Goal: Complete application form

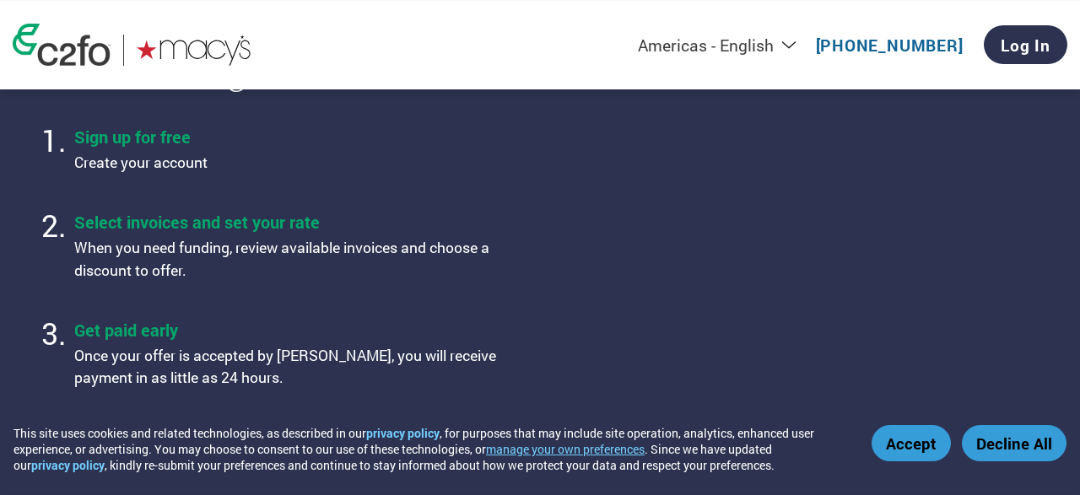
scroll to position [614, 0]
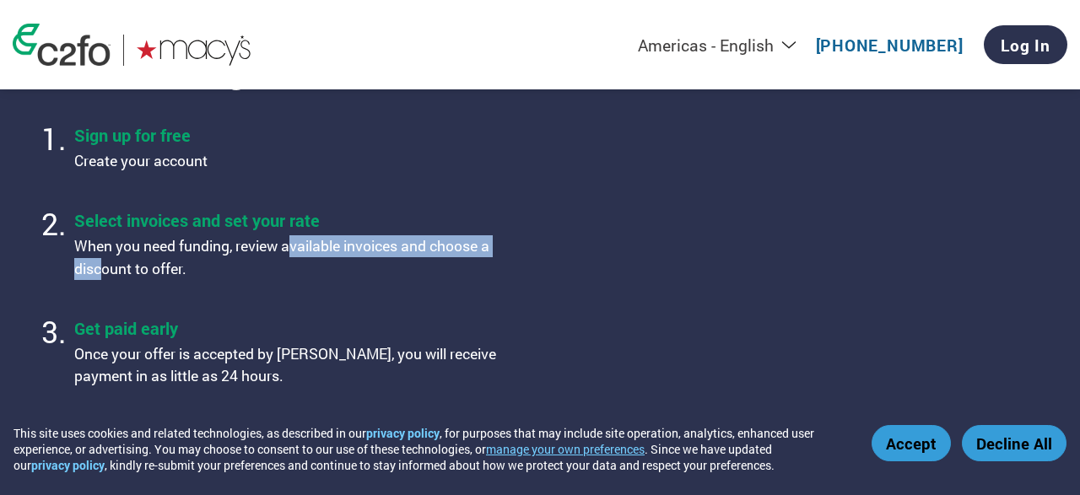
drag, startPoint x: 102, startPoint y: 235, endPoint x: 283, endPoint y: 223, distance: 180.9
click at [283, 235] on p "When you need funding, review available invoices and choose a discount to offer." at bounding box center [285, 257] width 422 height 45
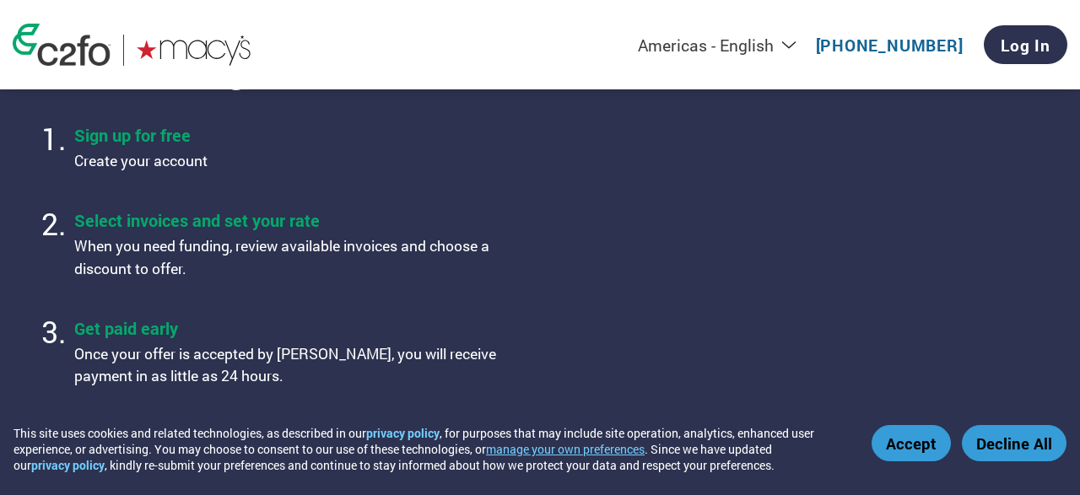
drag, startPoint x: 283, startPoint y: 223, endPoint x: 159, endPoint y: 230, distance: 124.2
click at [282, 235] on p "When you need funding, review available invoices and choose a discount to offer." at bounding box center [285, 257] width 422 height 45
drag, startPoint x: 87, startPoint y: 227, endPoint x: 245, endPoint y: 208, distance: 159.6
click at [245, 208] on ol "Sign up for free Create your account Select invoices and set your rate When you…" at bounding box center [279, 256] width 478 height 277
drag, startPoint x: 245, startPoint y: 208, endPoint x: 232, endPoint y: 213, distance: 14.4
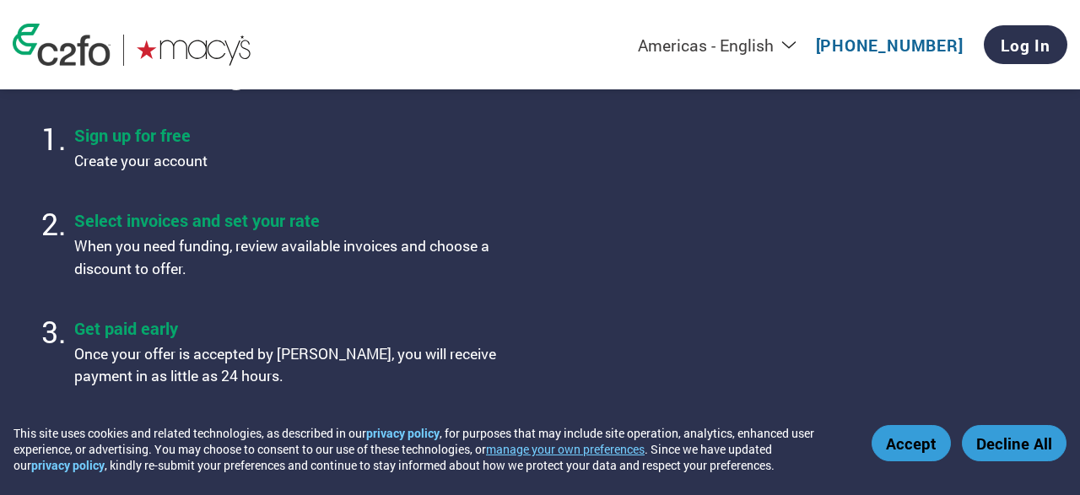
click at [245, 209] on div "Select invoices and set your rate When you need funding, review available invoi…" at bounding box center [285, 244] width 422 height 71
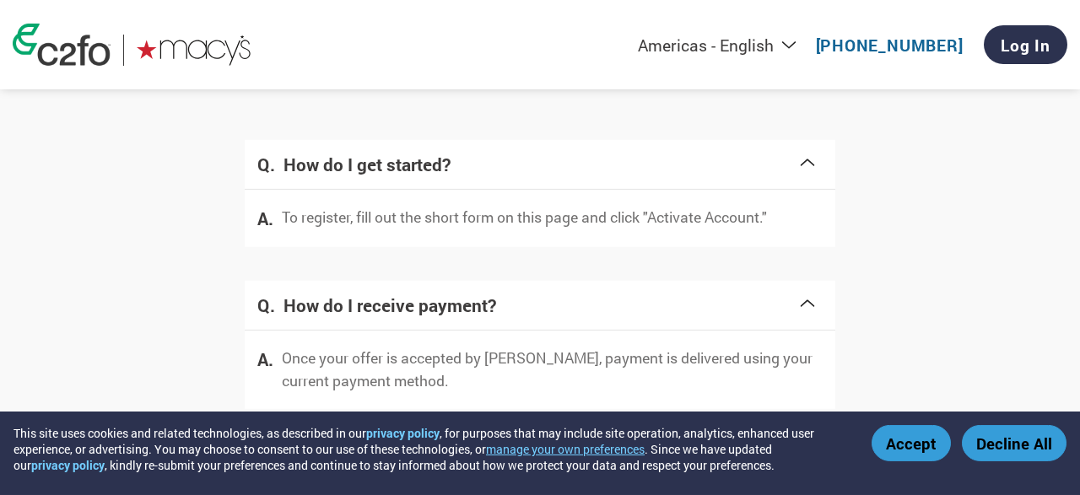
scroll to position [3162, 0]
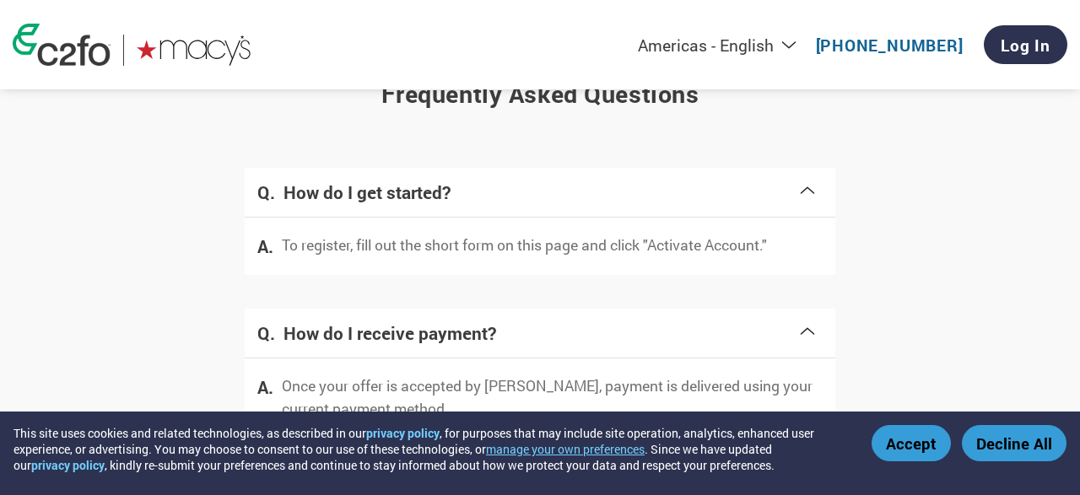
click at [784, 218] on div "To register, fill out the short form on this page and click "Activate Account."" at bounding box center [540, 246] width 590 height 57
click at [797, 180] on h4 "How do I get started?" at bounding box center [540, 192] width 514 height 24
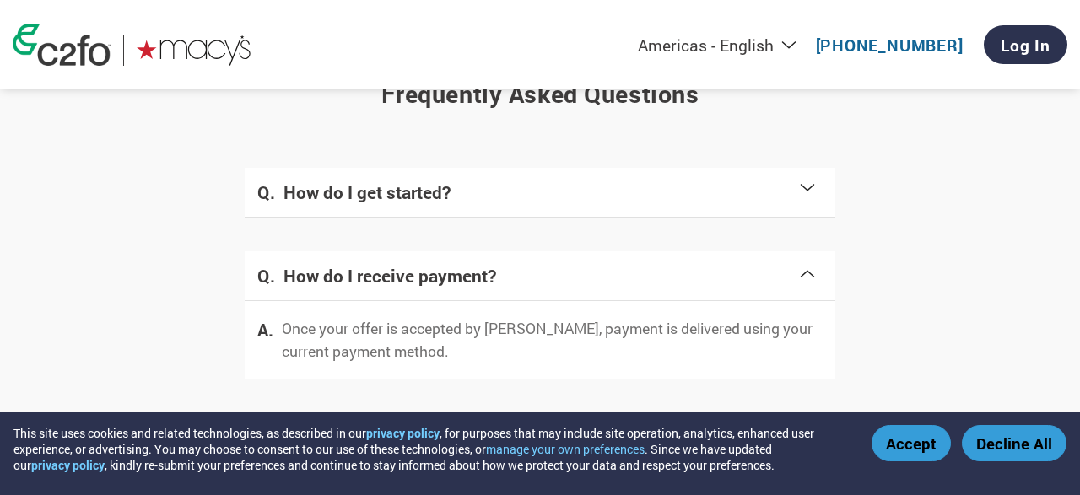
click at [794, 180] on h4 "How do I get started?" at bounding box center [540, 192] width 514 height 24
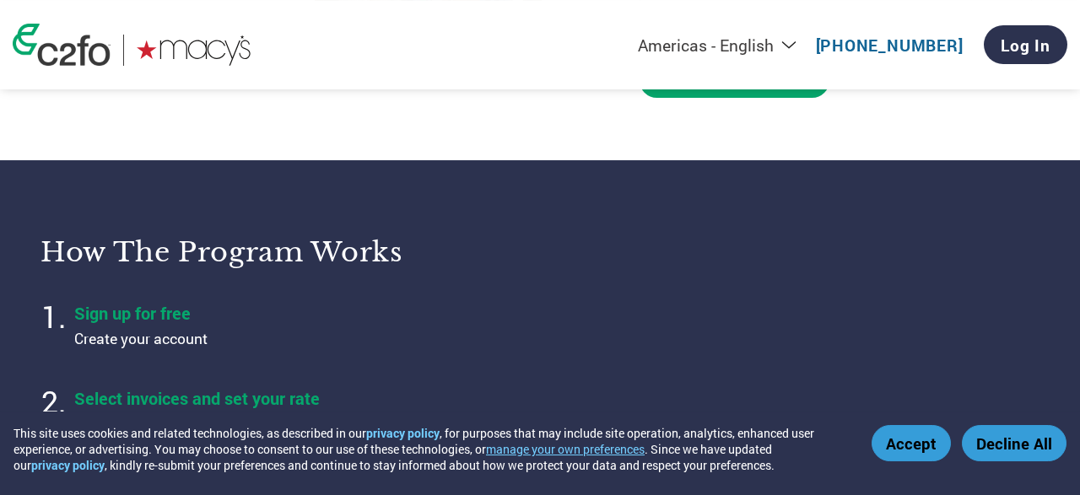
scroll to position [267, 0]
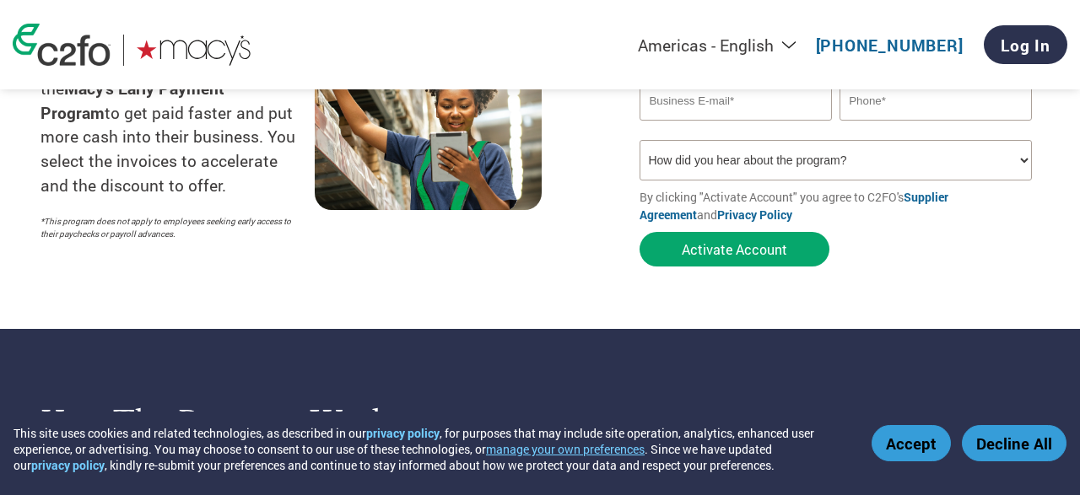
click at [903, 448] on button "Accept" at bounding box center [910, 443] width 79 height 36
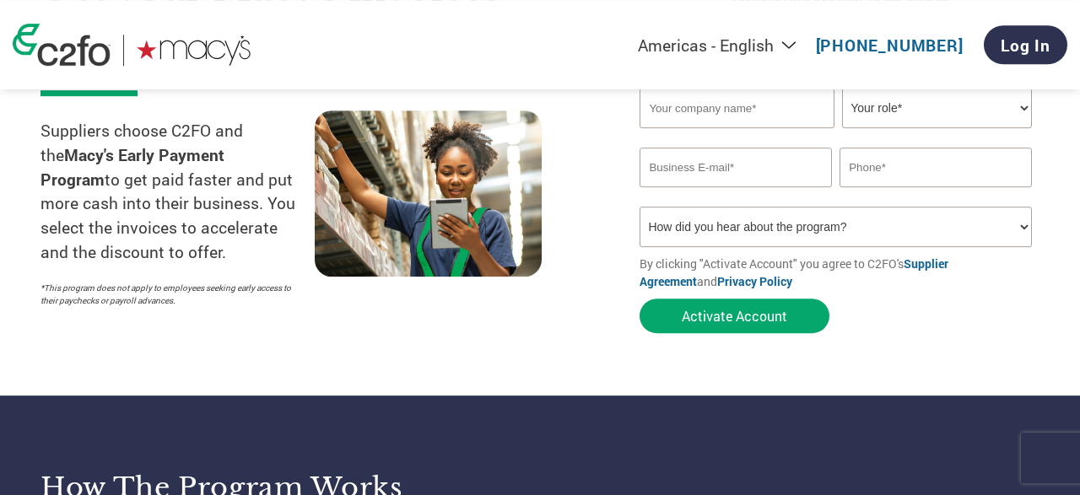
scroll to position [0, 0]
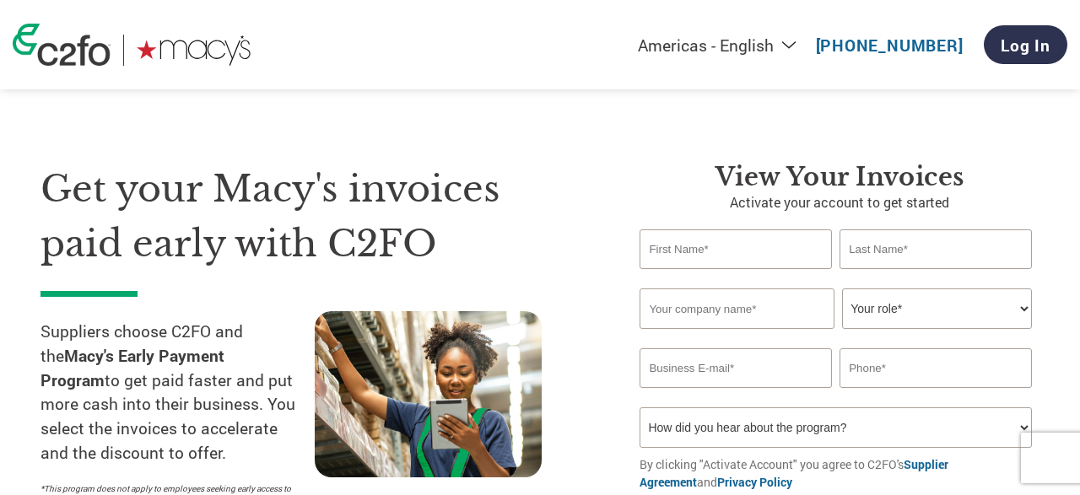
drag, startPoint x: 802, startPoint y: 255, endPoint x: 841, endPoint y: 246, distance: 39.7
click at [804, 254] on input "text" at bounding box center [734, 249] width 191 height 40
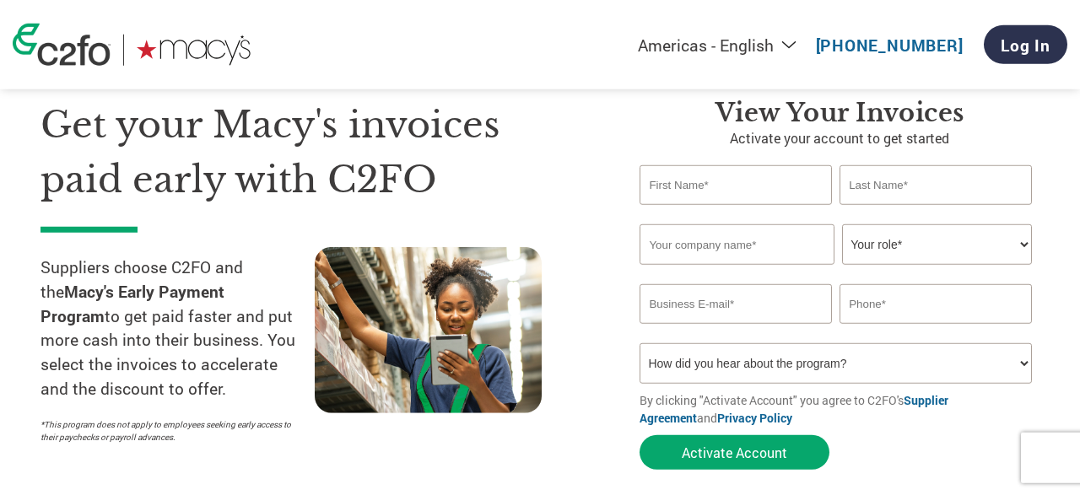
scroll to position [88, 0]
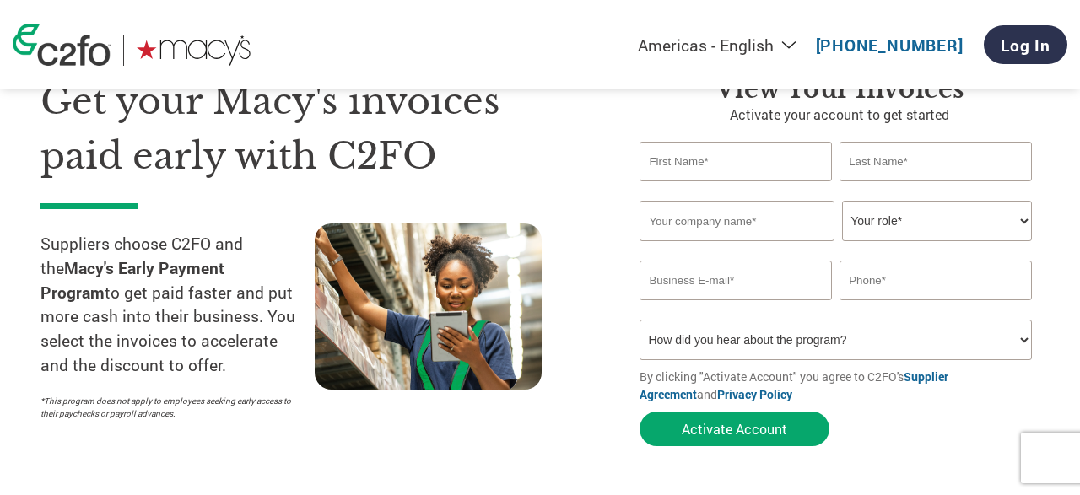
click at [762, 227] on input "text" at bounding box center [736, 221] width 194 height 40
click at [787, 165] on input "text" at bounding box center [734, 162] width 191 height 40
click at [895, 144] on input "text" at bounding box center [934, 162] width 191 height 40
drag, startPoint x: 772, startPoint y: 171, endPoint x: 900, endPoint y: 147, distance: 130.5
click at [777, 168] on input "text" at bounding box center [734, 162] width 191 height 40
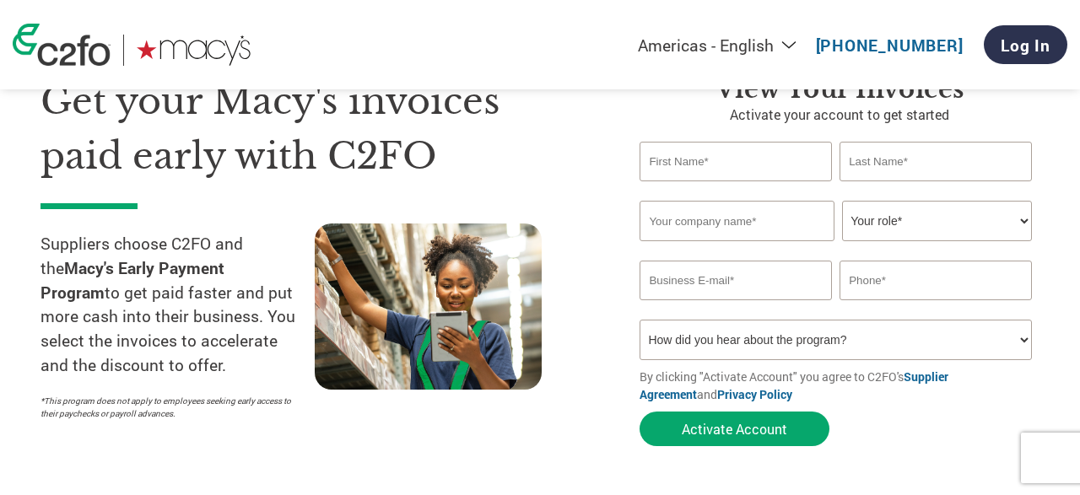
click at [909, 147] on input "text" at bounding box center [934, 162] width 191 height 40
click at [800, 284] on input "email" at bounding box center [734, 281] width 191 height 40
click at [886, 298] on input "text" at bounding box center [934, 281] width 191 height 40
click at [639, 320] on select "How did you hear about the program? Received a letter Email Social Media Online…" at bounding box center [834, 340] width 391 height 40
drag, startPoint x: 835, startPoint y: 342, endPoint x: 591, endPoint y: 162, distance: 302.8
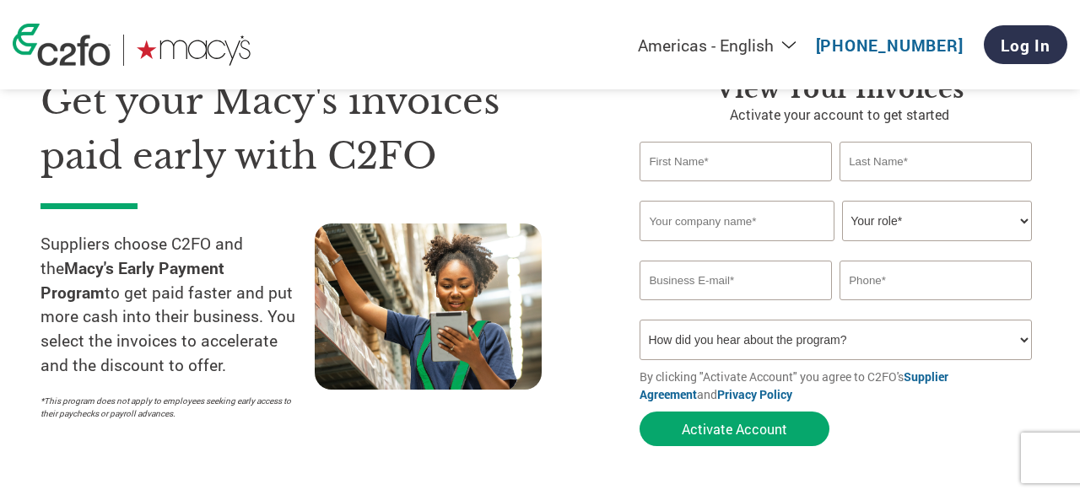
click at [606, 150] on div "Get your Macy's invoices paid early with C2FO Suppliers choose C2FO and the Mac…" at bounding box center [326, 264] width 573 height 380
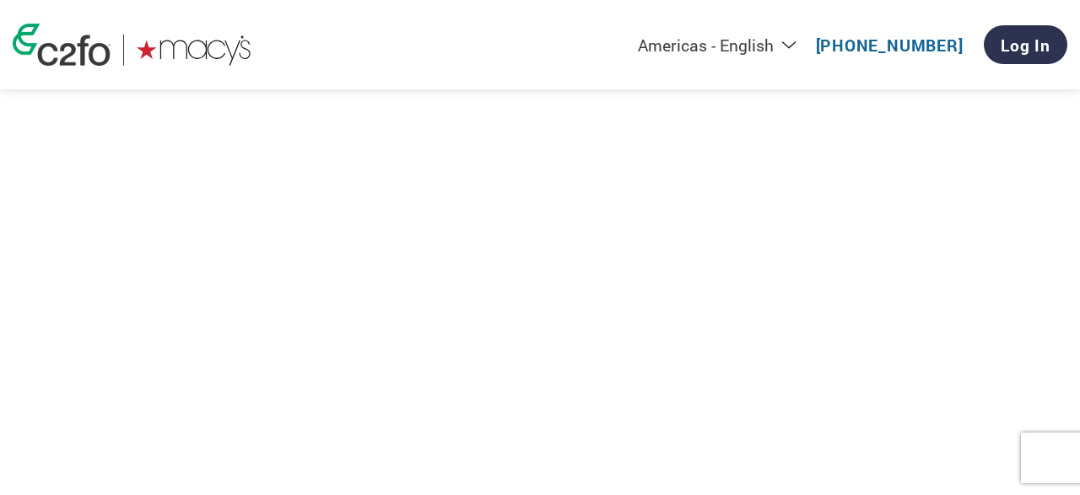
scroll to position [3513, 0]
